Goal: Task Accomplishment & Management: Manage account settings

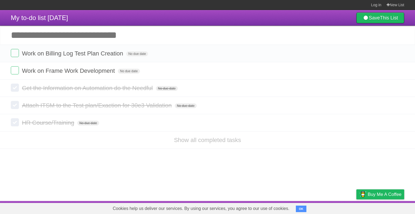
drag, startPoint x: 399, startPoint y: 53, endPoint x: 229, endPoint y: 25, distance: 171.6
click at [399, 53] on icon at bounding box center [399, 53] width 8 height 9
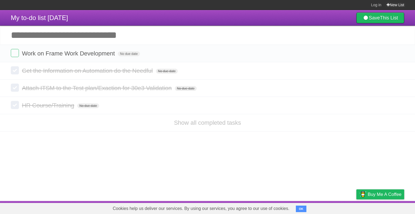
click at [395, 5] on link "New List" at bounding box center [395, 5] width 18 height 10
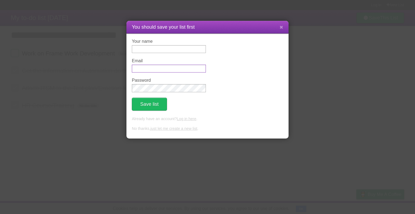
click at [150, 68] on input "Email" at bounding box center [169, 69] width 74 height 8
click at [281, 28] on icon at bounding box center [281, 27] width 4 height 5
